Goal: Task Accomplishment & Management: Complete application form

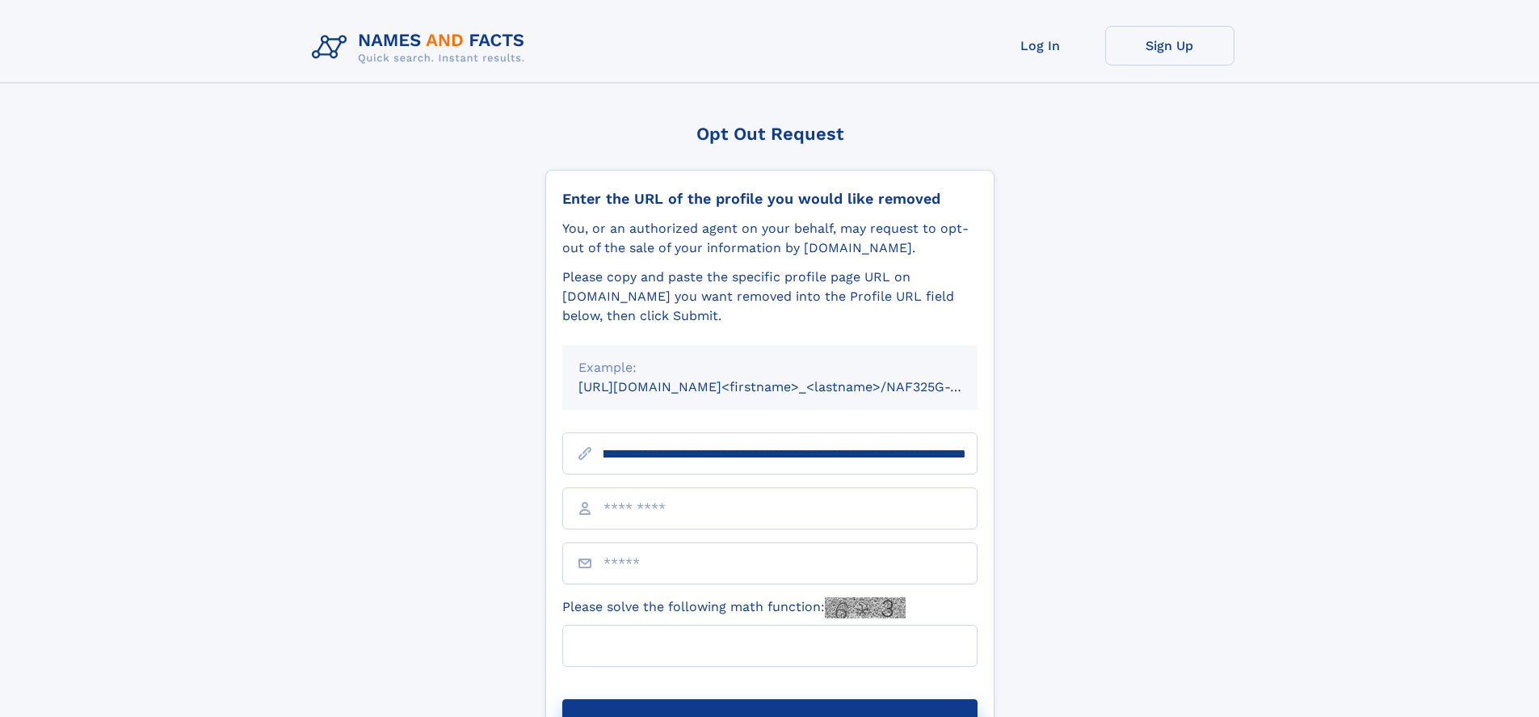
scroll to position [0, 170]
type input "**********"
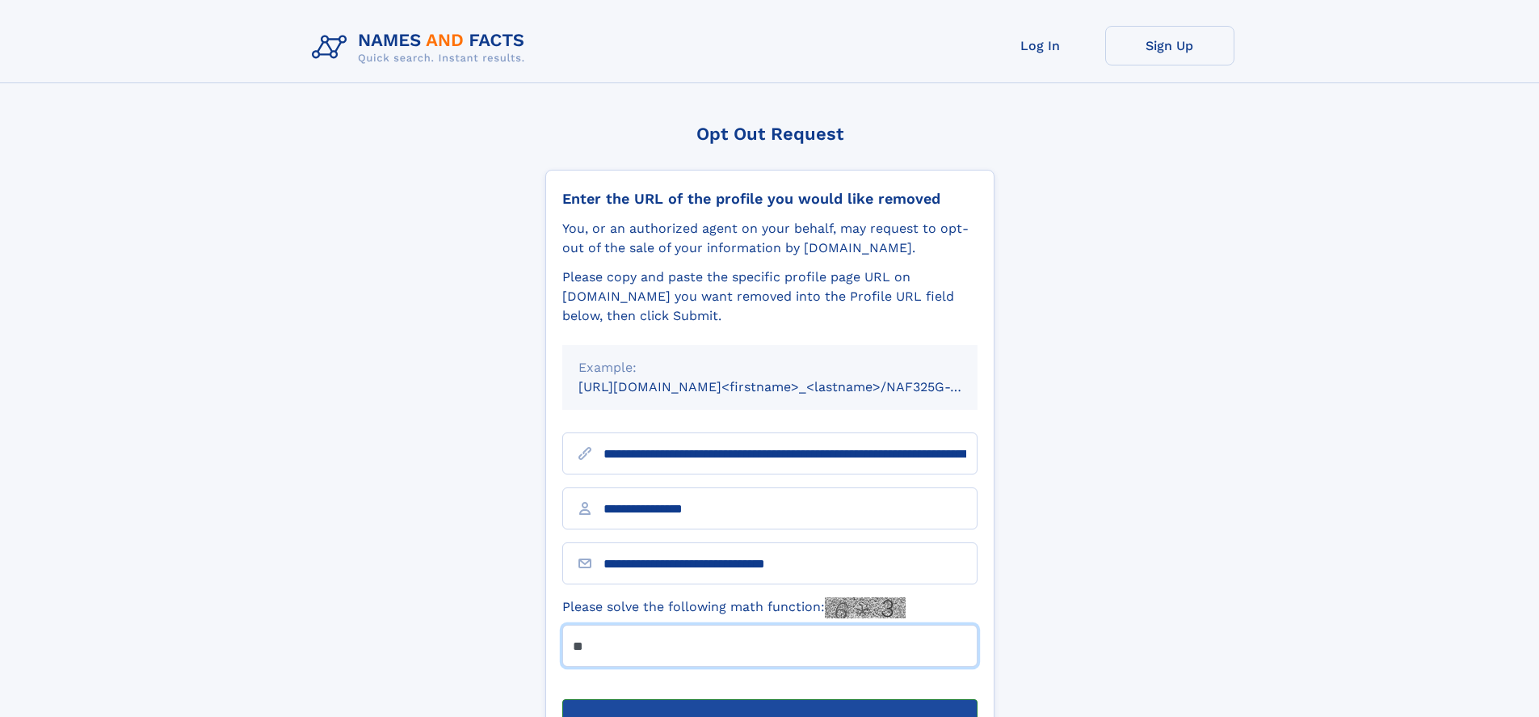
type input "**"
click at [769, 699] on button "Submit Opt Out Request" at bounding box center [769, 725] width 415 height 52
